Goal: Information Seeking & Learning: Learn about a topic

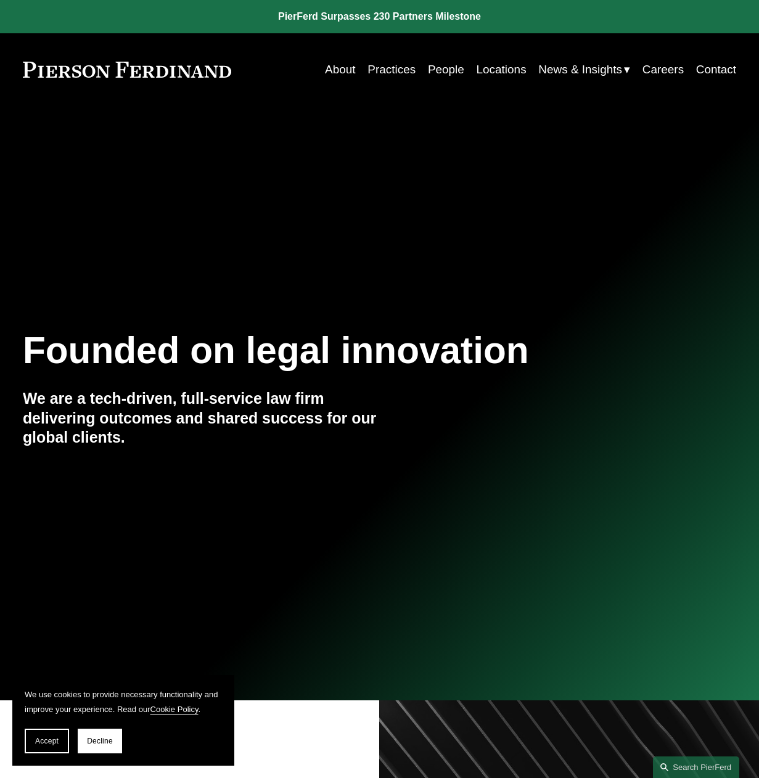
click at [392, 71] on link "Practices" at bounding box center [392, 69] width 48 height 23
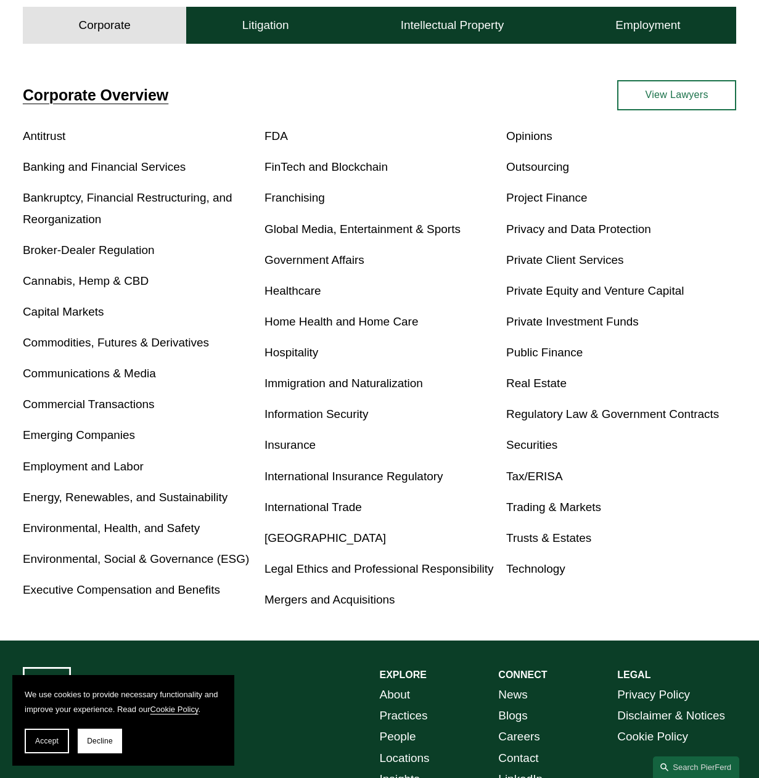
scroll to position [355, 0]
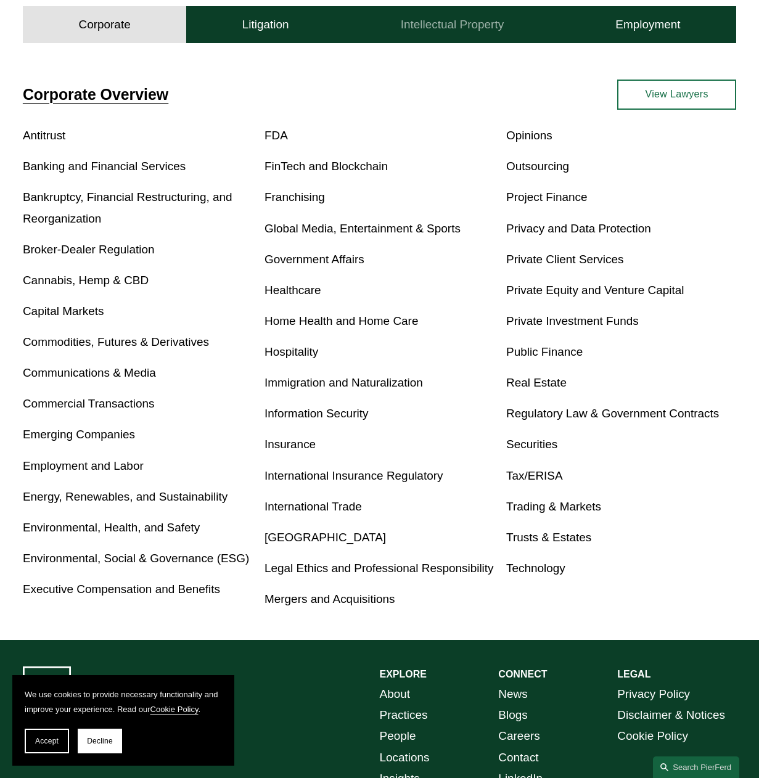
click at [445, 39] on button "Intellectual Property" at bounding box center [452, 24] width 215 height 37
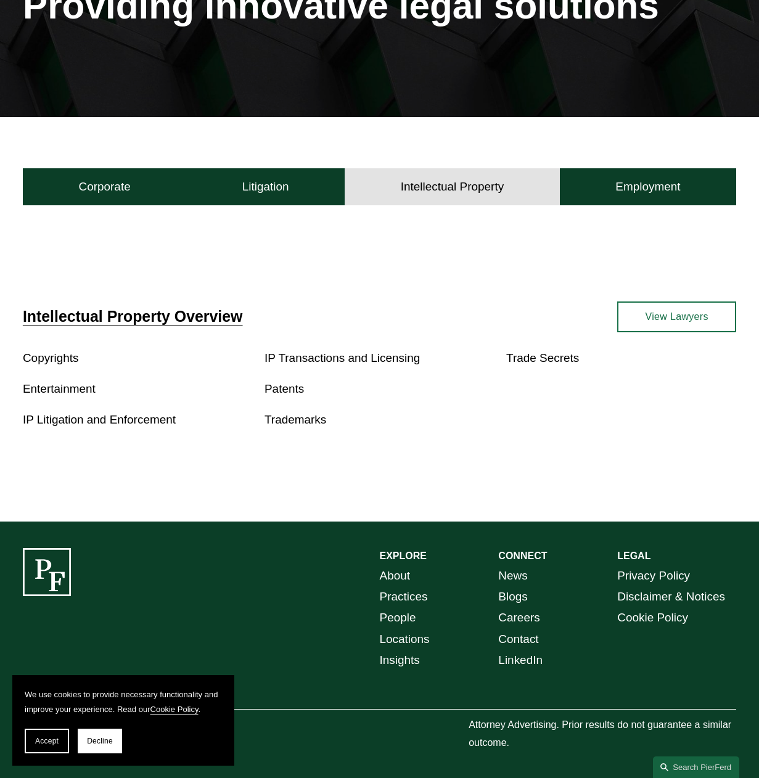
click at [397, 618] on link "People" at bounding box center [398, 618] width 36 height 21
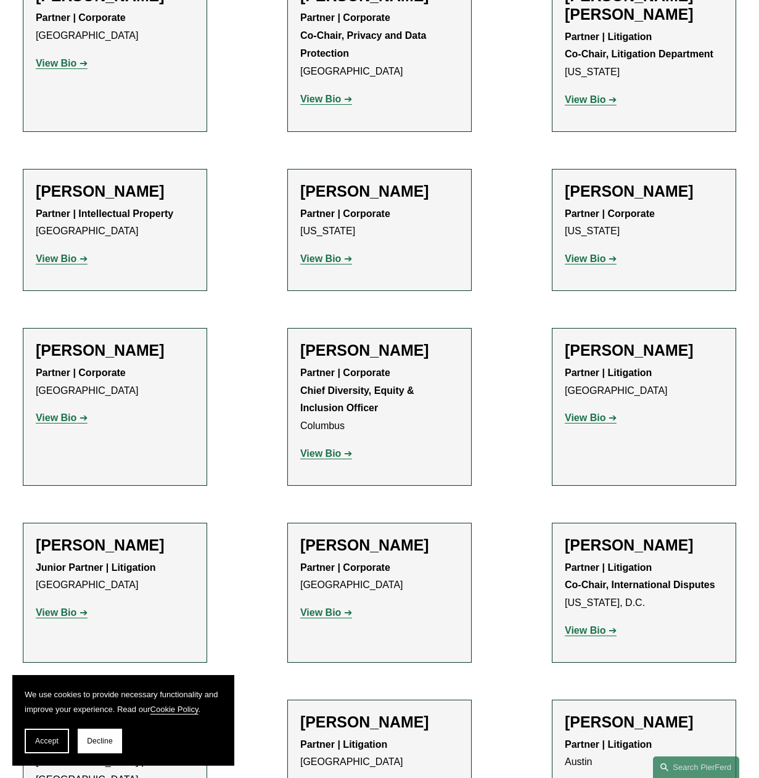
scroll to position [1620, 0]
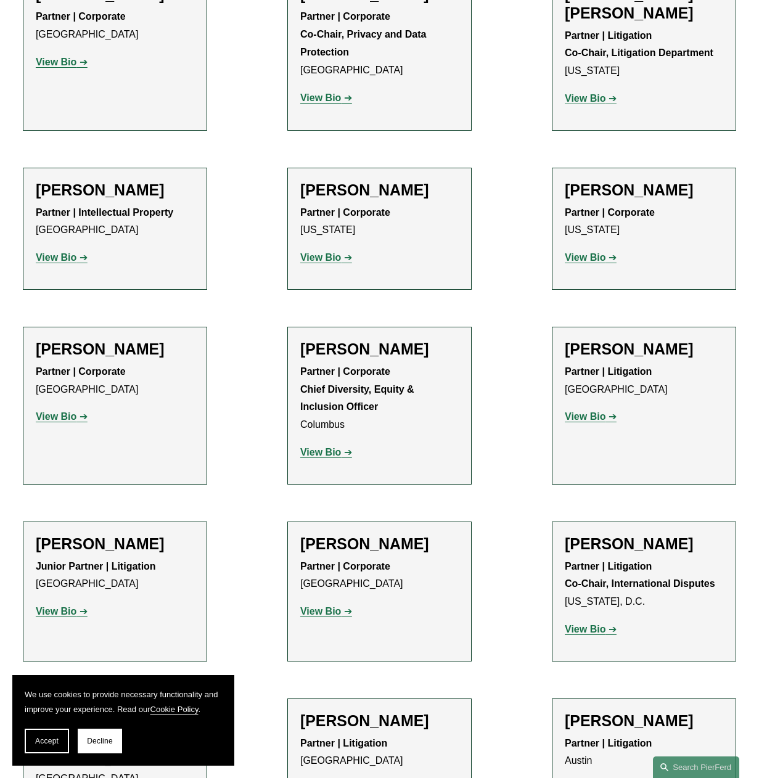
click at [314, 606] on strong "View Bio" at bounding box center [320, 611] width 41 height 10
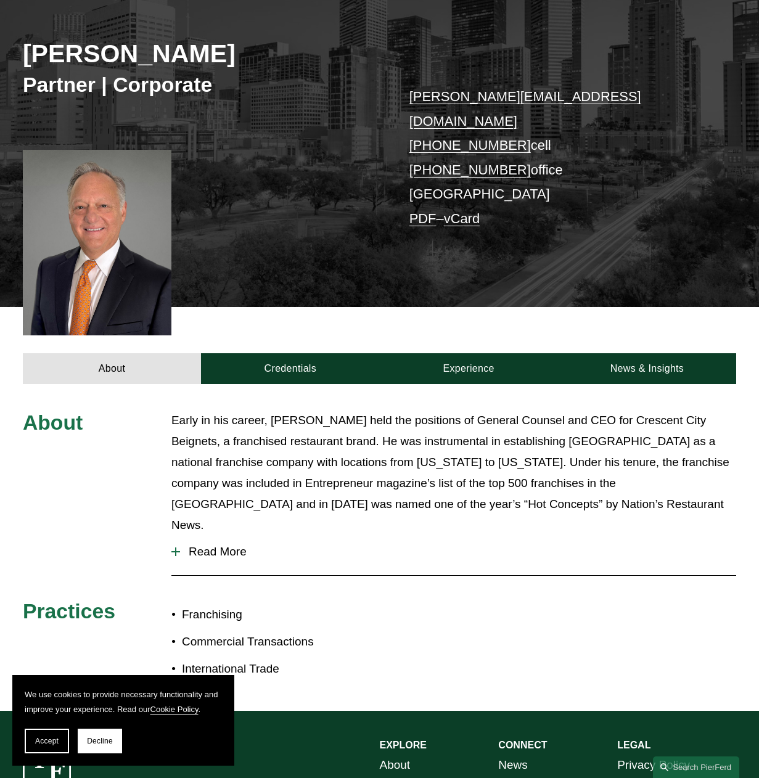
scroll to position [157, 0]
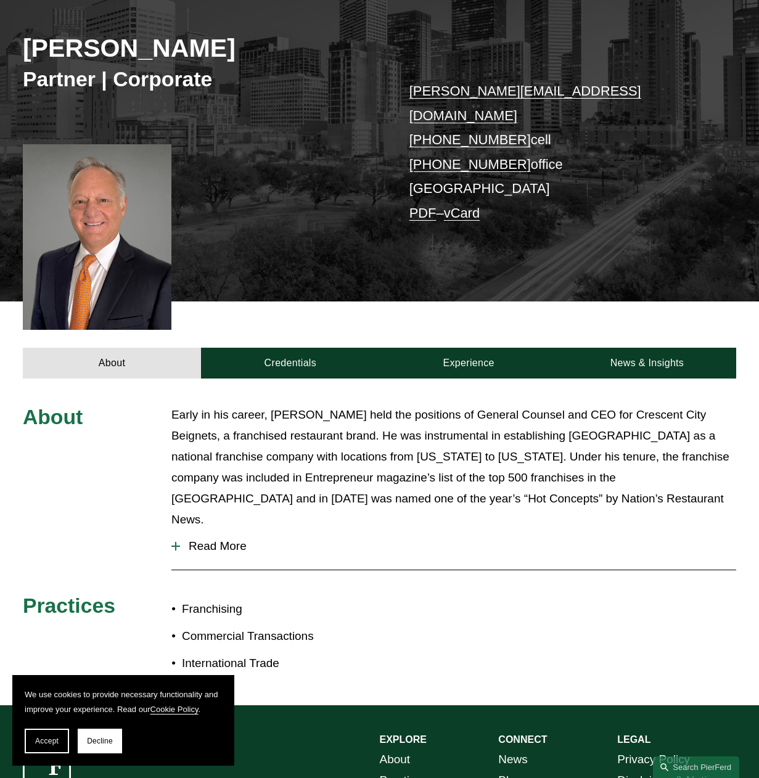
click at [186, 540] on span "Read More" at bounding box center [458, 547] width 556 height 14
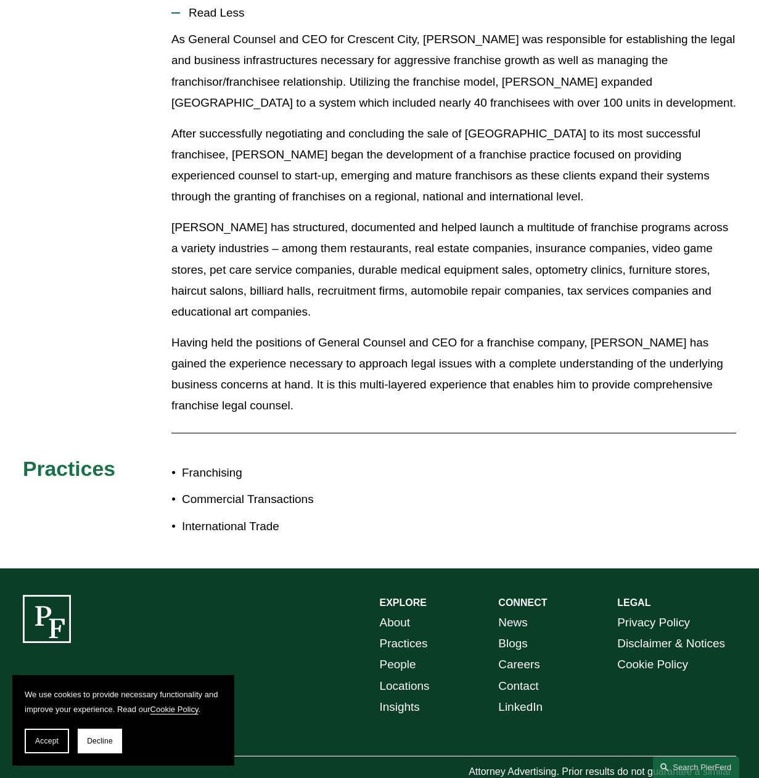
scroll to position [690, 0]
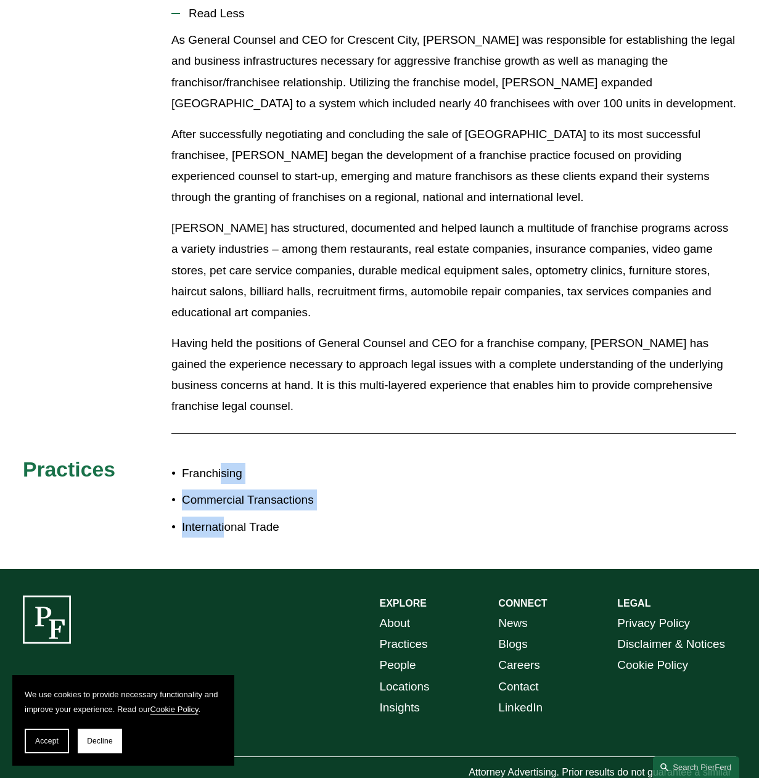
drag, startPoint x: 220, startPoint y: 426, endPoint x: 226, endPoint y: 478, distance: 52.2
click at [227, 479] on ul "Franchising Commercial Transactions International Trade" at bounding box center [275, 500] width 208 height 75
click at [226, 517] on p "International Trade" at bounding box center [281, 527] width 198 height 21
click at [204, 463] on p "Franchising" at bounding box center [281, 473] width 198 height 21
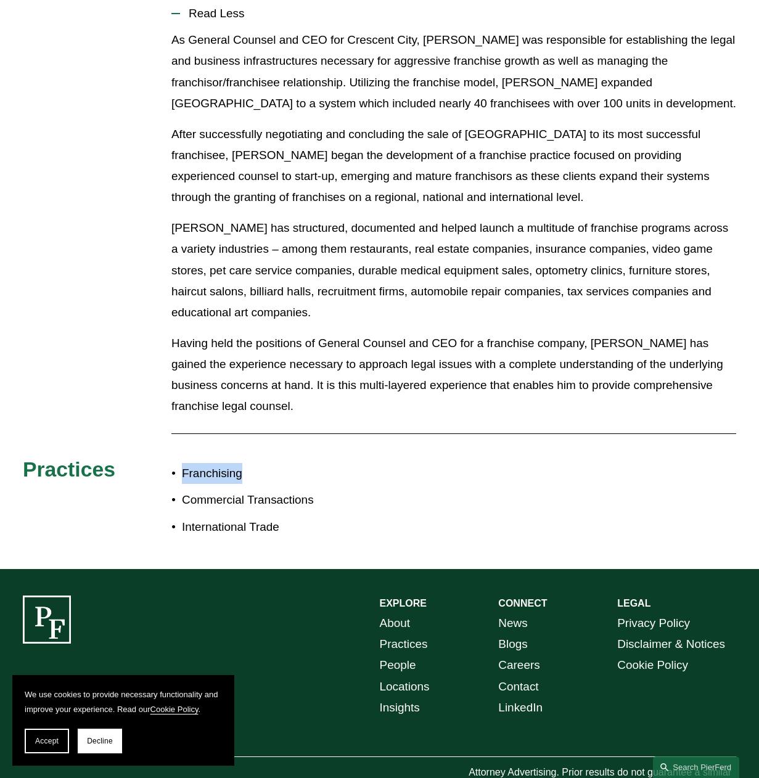
click at [204, 463] on p "Franchising" at bounding box center [281, 473] width 198 height 21
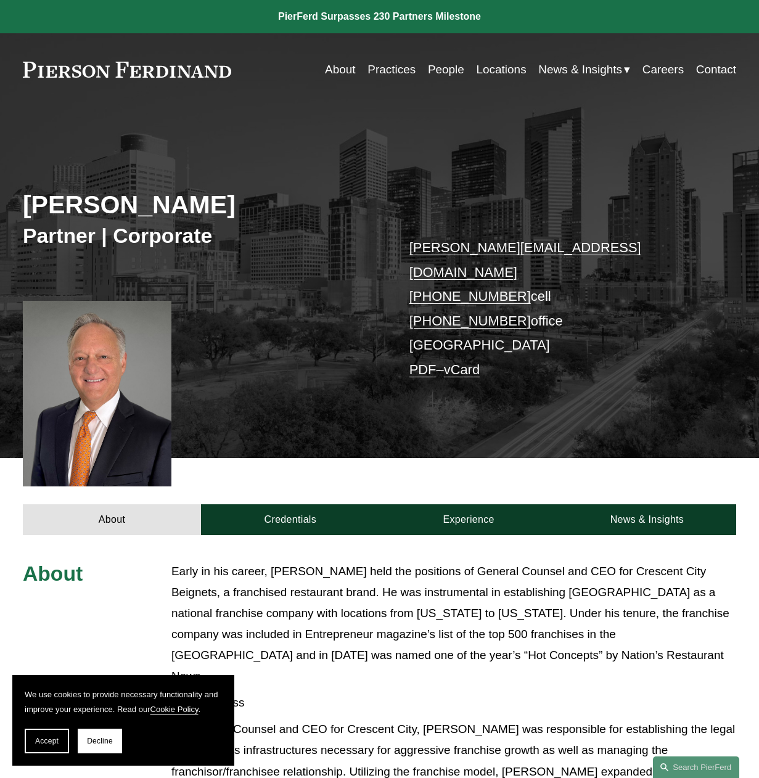
scroll to position [0, 0]
click at [443, 68] on link "People" at bounding box center [446, 69] width 36 height 23
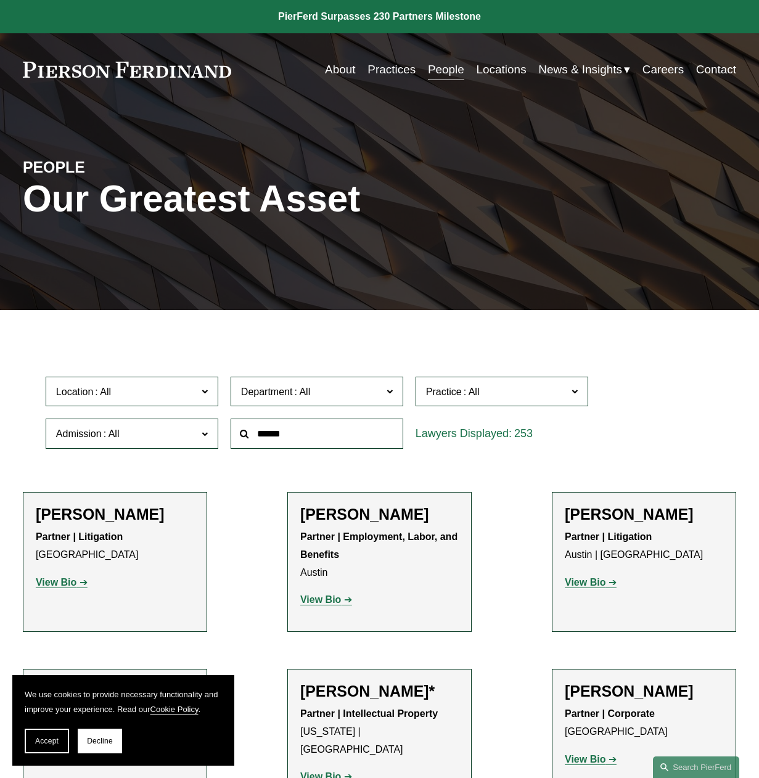
click at [168, 394] on span "Location" at bounding box center [126, 392] width 141 height 17
click at [0, 0] on link "[GEOGRAPHIC_DATA]" at bounding box center [0, 0] width 0 height 0
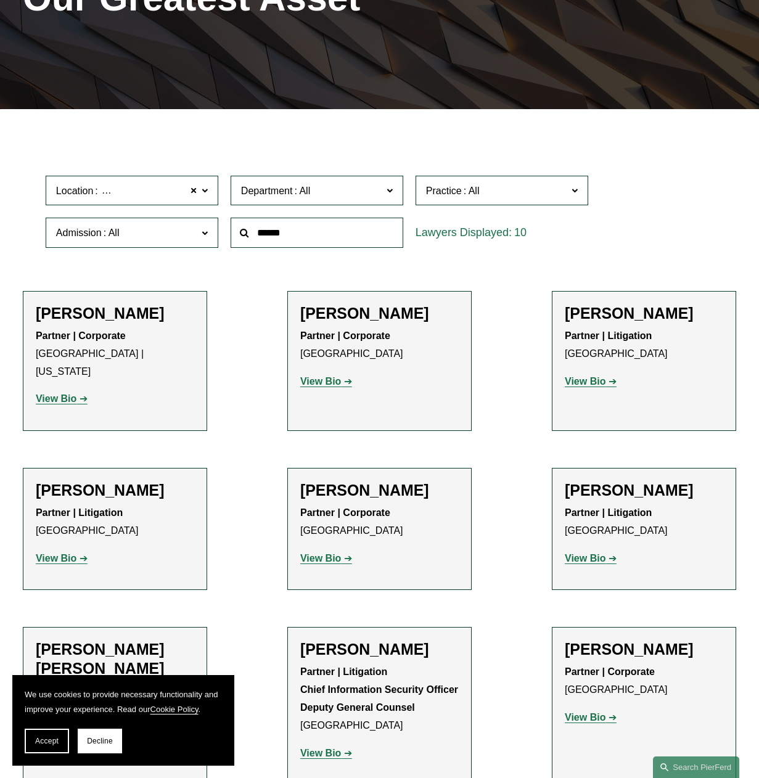
scroll to position [204, 0]
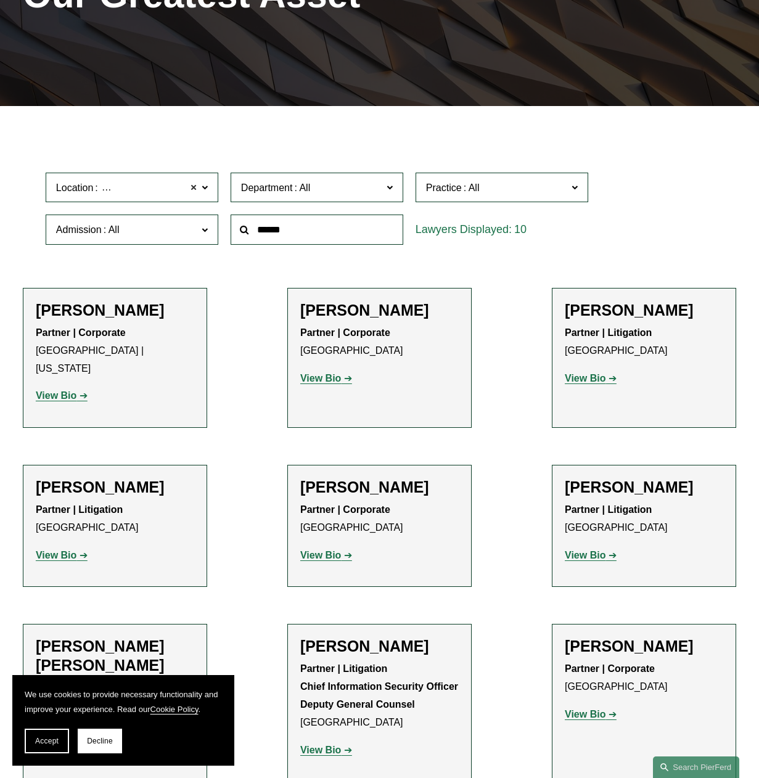
click at [191, 187] on span at bounding box center [193, 188] width 7 height 16
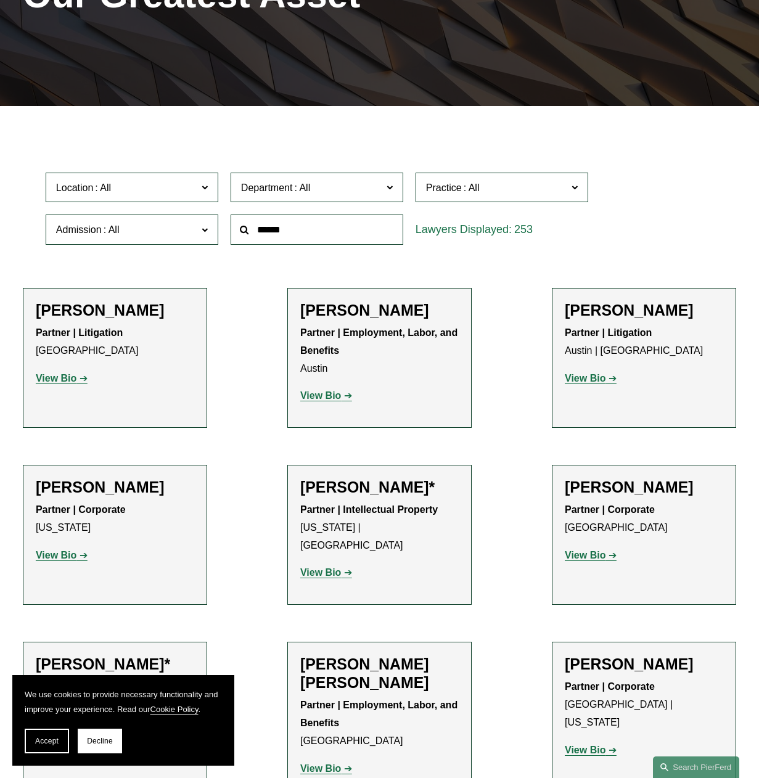
click at [204, 188] on span at bounding box center [205, 187] width 6 height 16
click at [0, 0] on link "[GEOGRAPHIC_DATA]" at bounding box center [0, 0] width 0 height 0
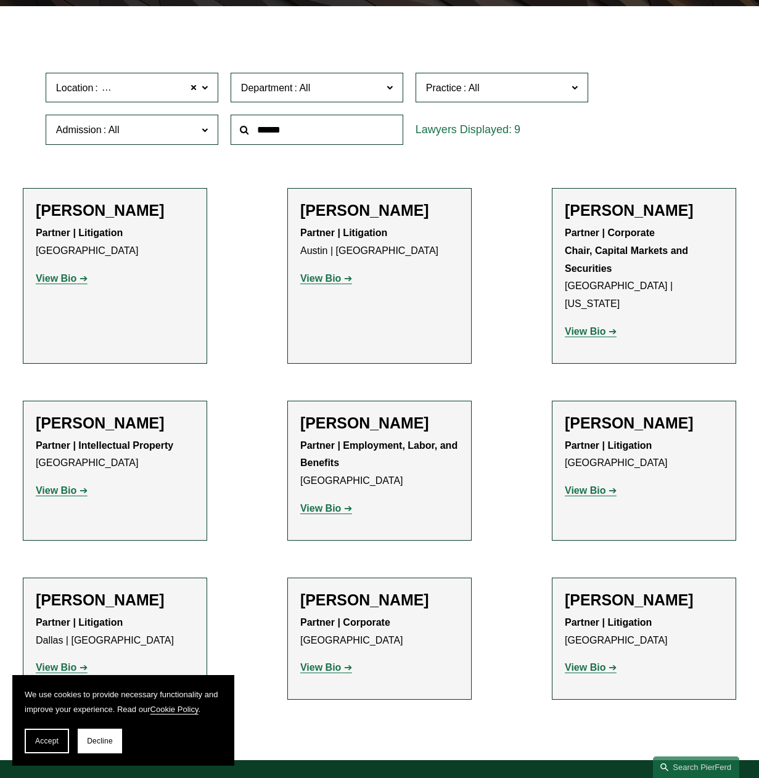
scroll to position [305, 0]
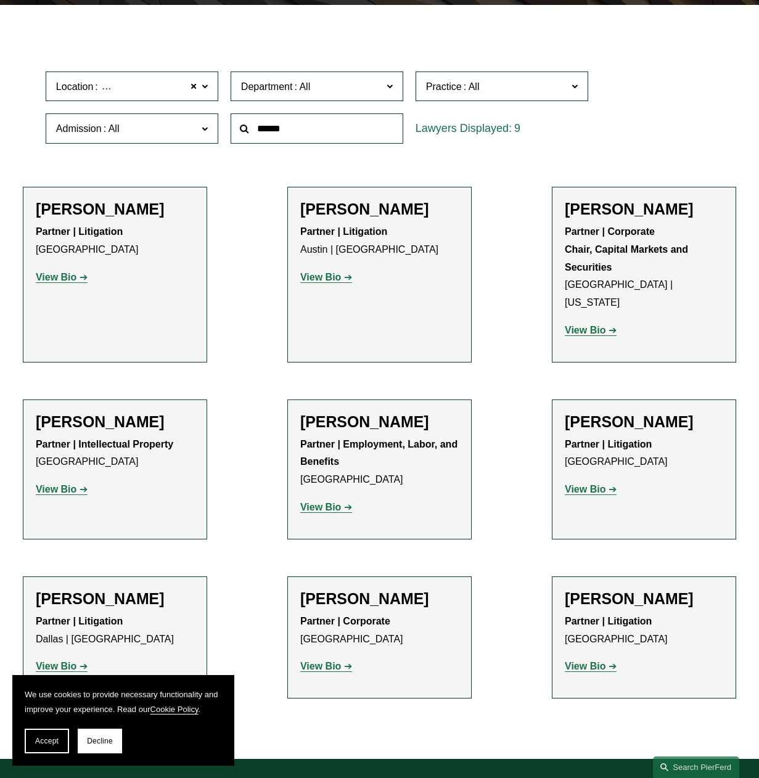
click at [59, 484] on strong "View Bio" at bounding box center [56, 489] width 41 height 10
